Goal: Check status: Check status

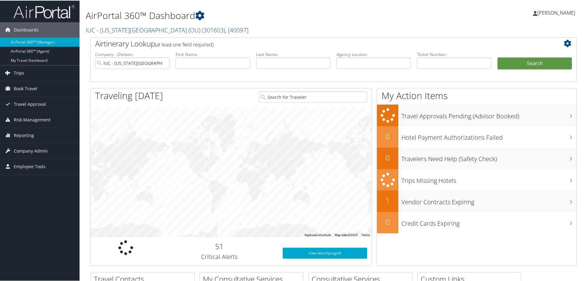
click at [23, 72] on span "Trips" at bounding box center [19, 72] width 10 height 15
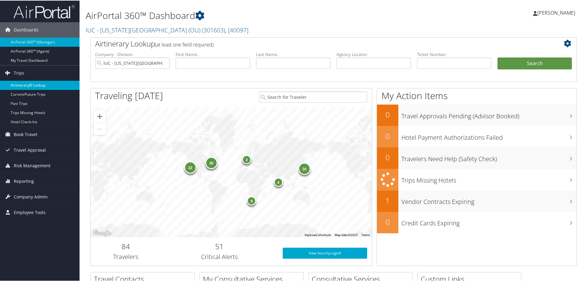
click at [26, 87] on link "Airtinerary® Lookup" at bounding box center [39, 84] width 79 height 9
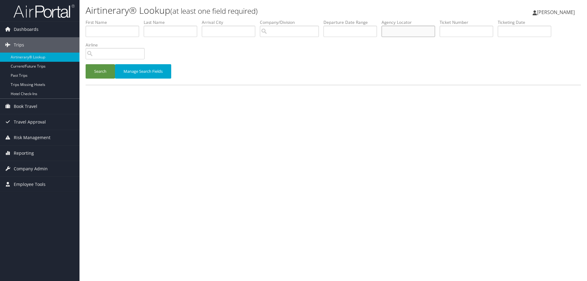
click at [423, 32] on input "text" at bounding box center [409, 31] width 54 height 11
click at [420, 34] on input "d1" at bounding box center [409, 31] width 54 height 11
type input "d1xc2k"
click at [86, 64] on button "Search" at bounding box center [100, 71] width 29 height 14
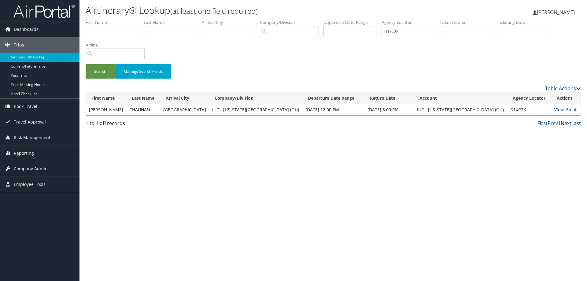
click at [554, 112] on link "View" at bounding box center [558, 110] width 9 height 6
